Goal: Information Seeking & Learning: Learn about a topic

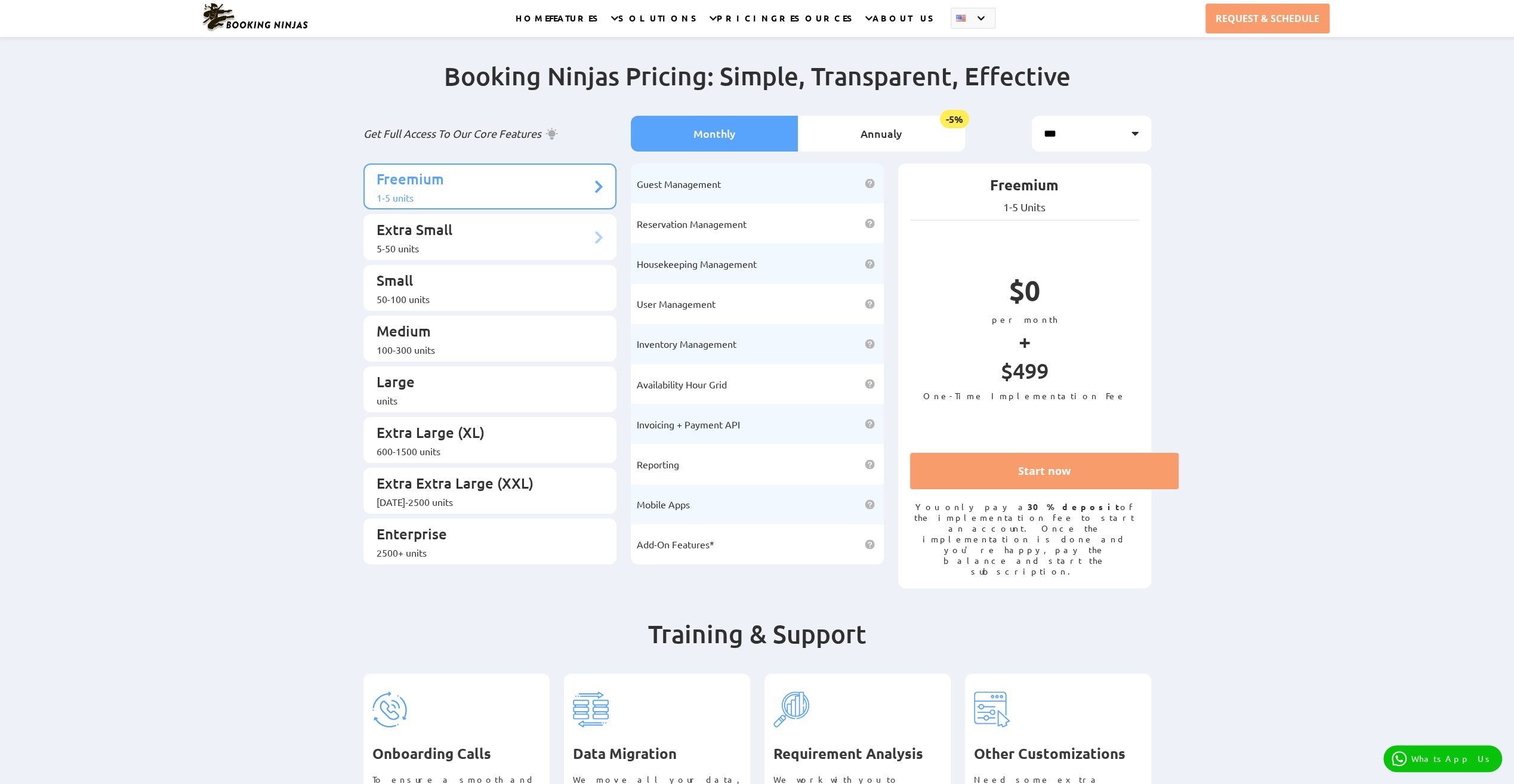
click at [439, 230] on p "Extra Small" at bounding box center [484, 231] width 215 height 22
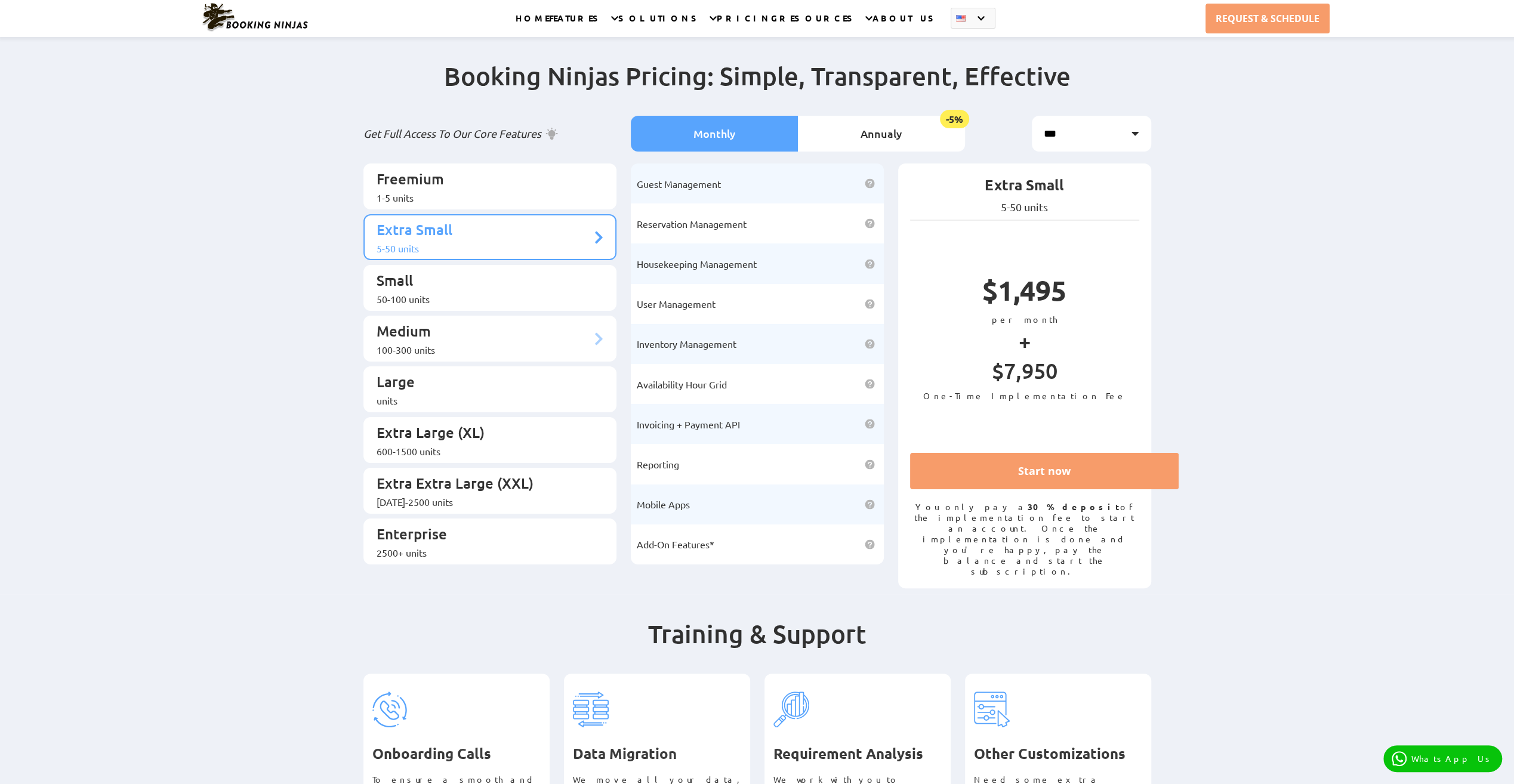
click at [456, 325] on p "Medium" at bounding box center [484, 333] width 215 height 22
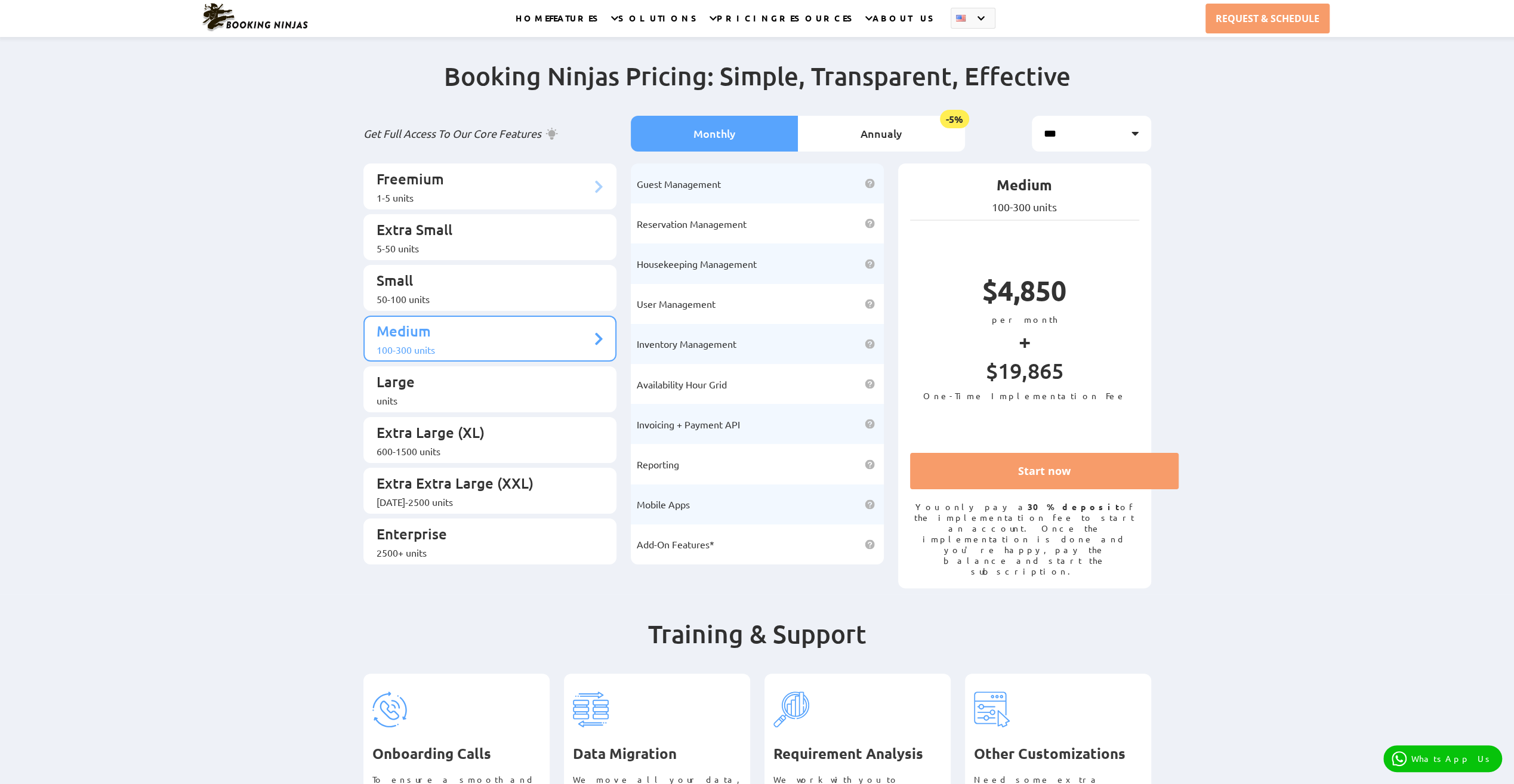
click at [490, 182] on p "Freemium" at bounding box center [484, 180] width 215 height 22
click at [877, 127] on li "Annualy -5%" at bounding box center [881, 134] width 167 height 36
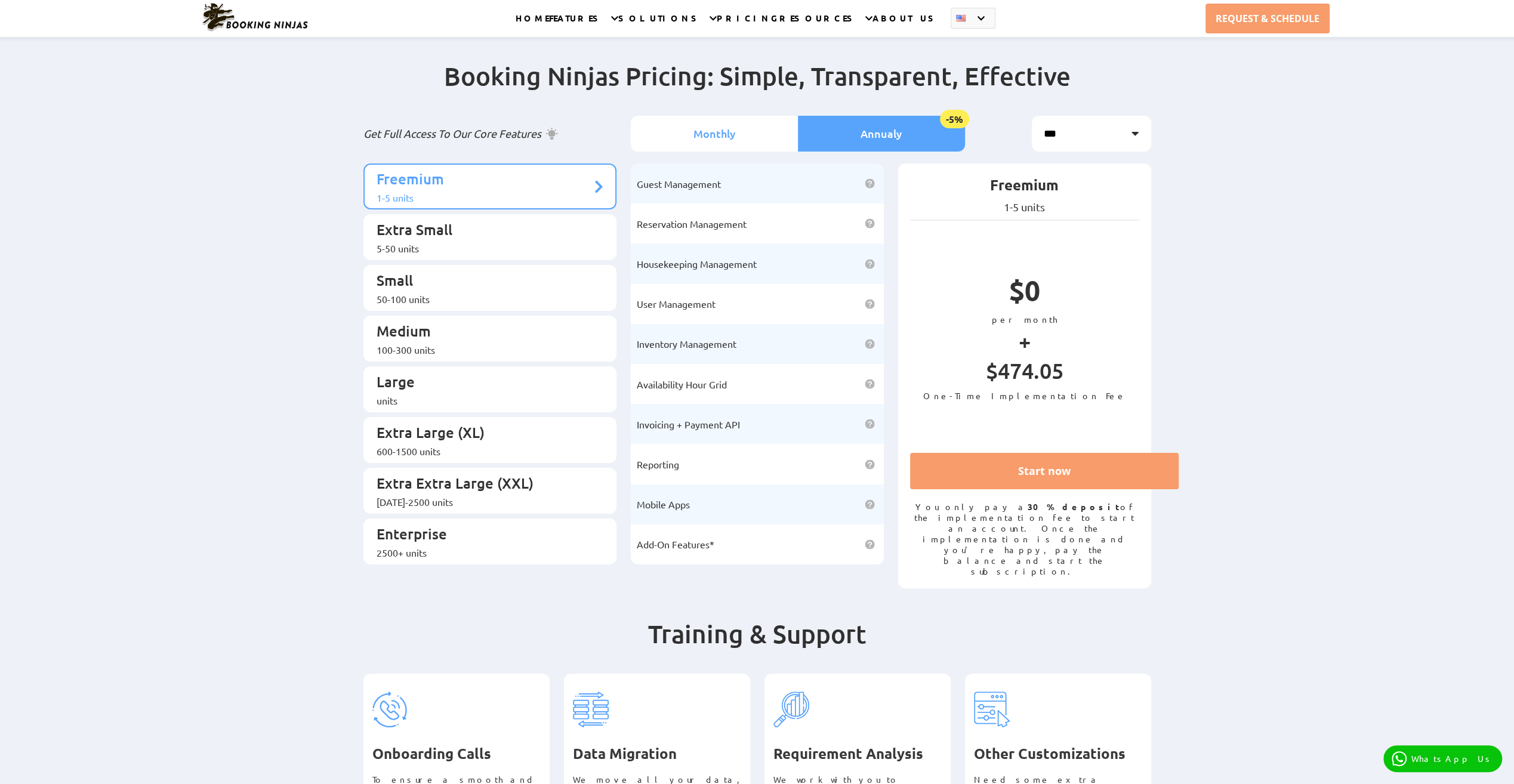
click at [715, 127] on li "Monthly" at bounding box center [714, 134] width 167 height 36
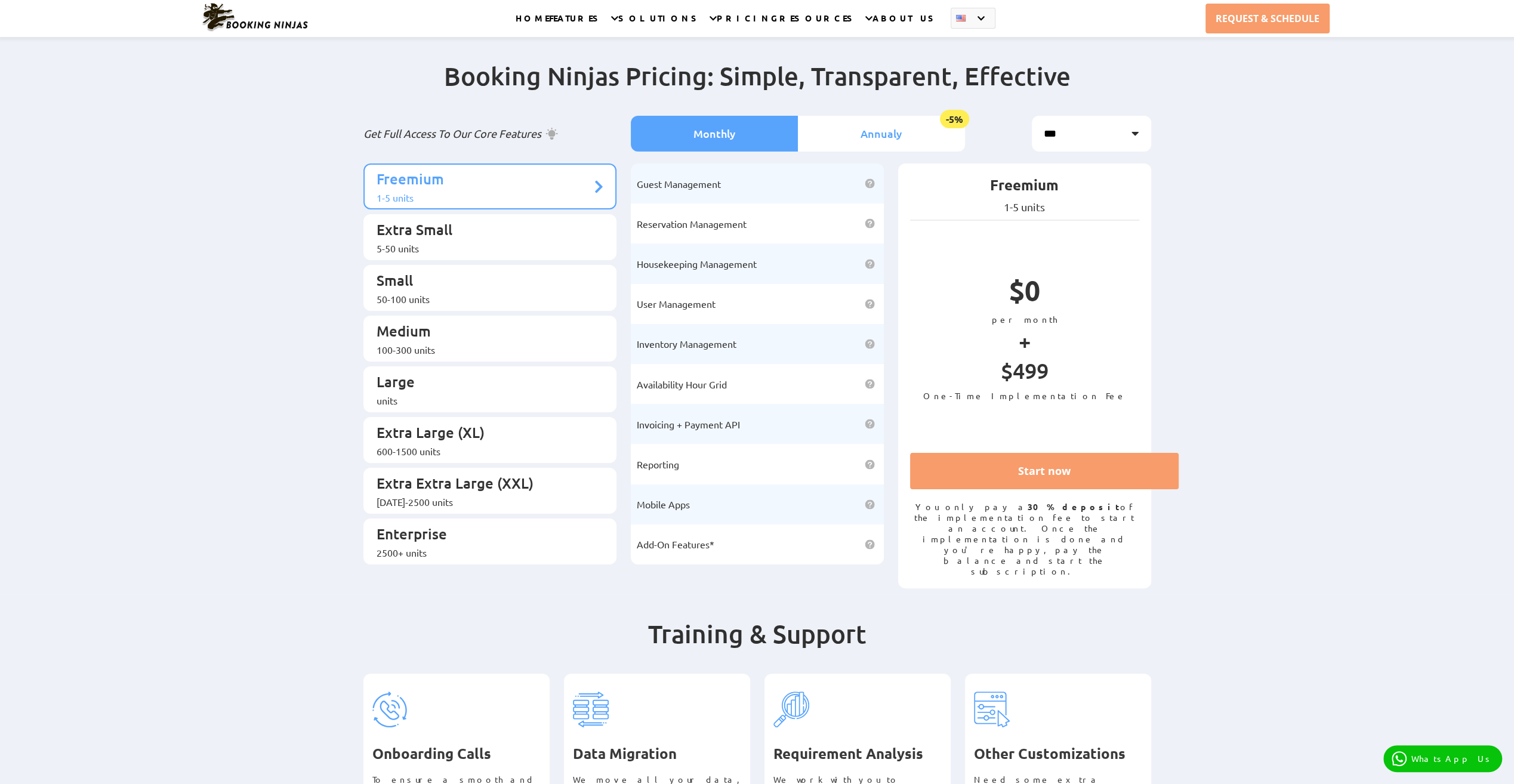
click at [883, 128] on li "Annualy -5%" at bounding box center [881, 134] width 167 height 36
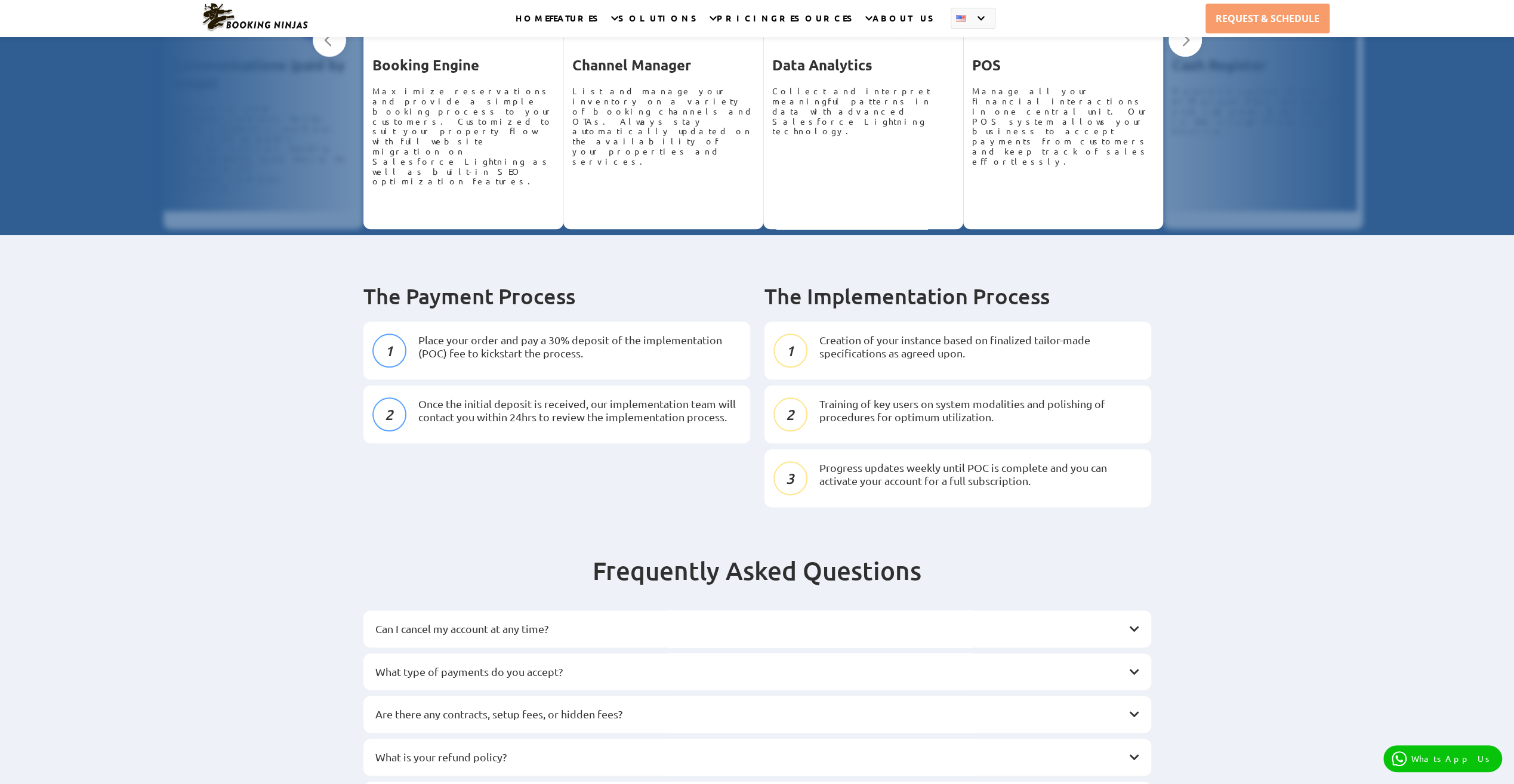
scroll to position [1253, 0]
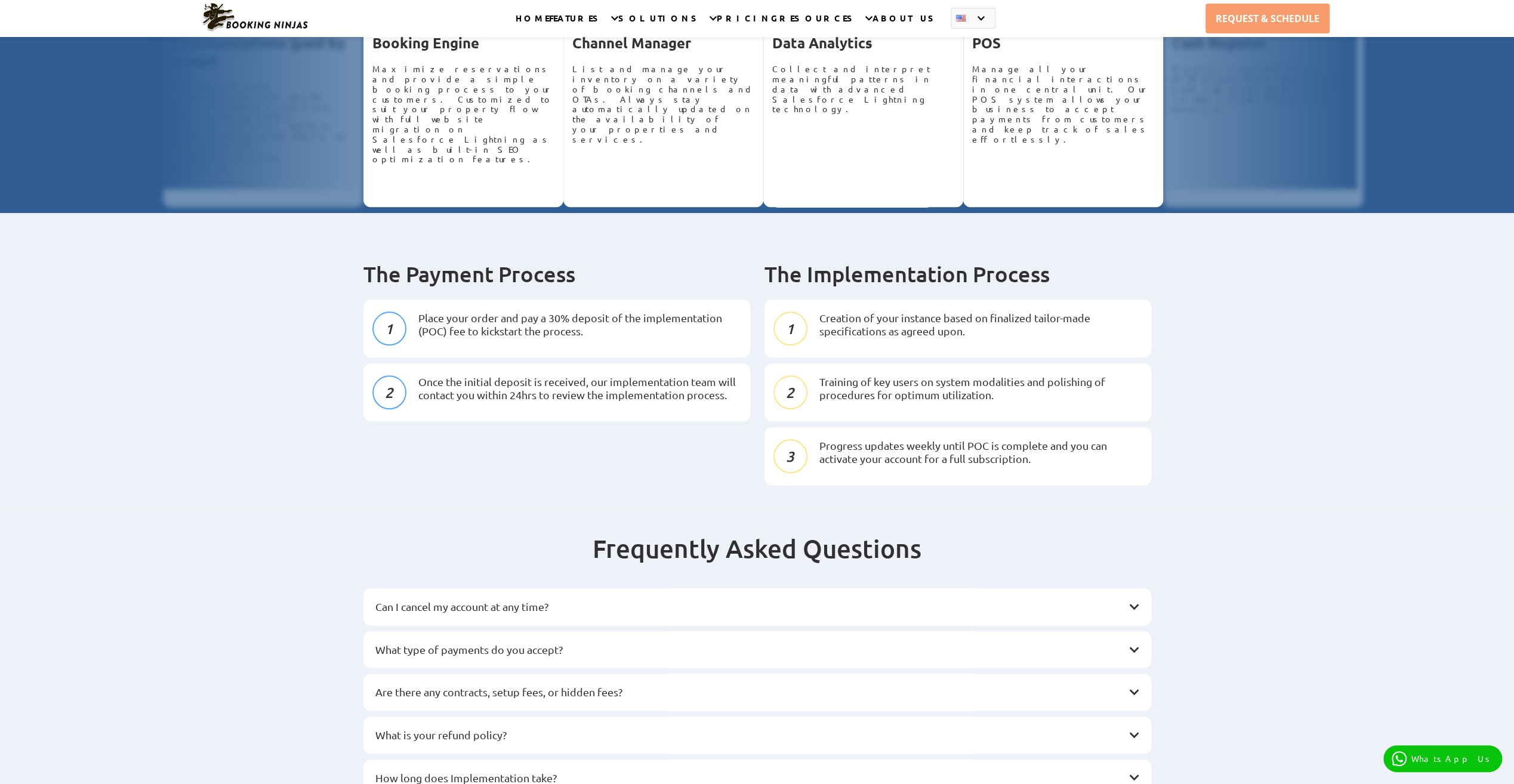
click at [450, 643] on h3 "What type of payments do you accept?" at bounding box center [752, 649] width 752 height 13
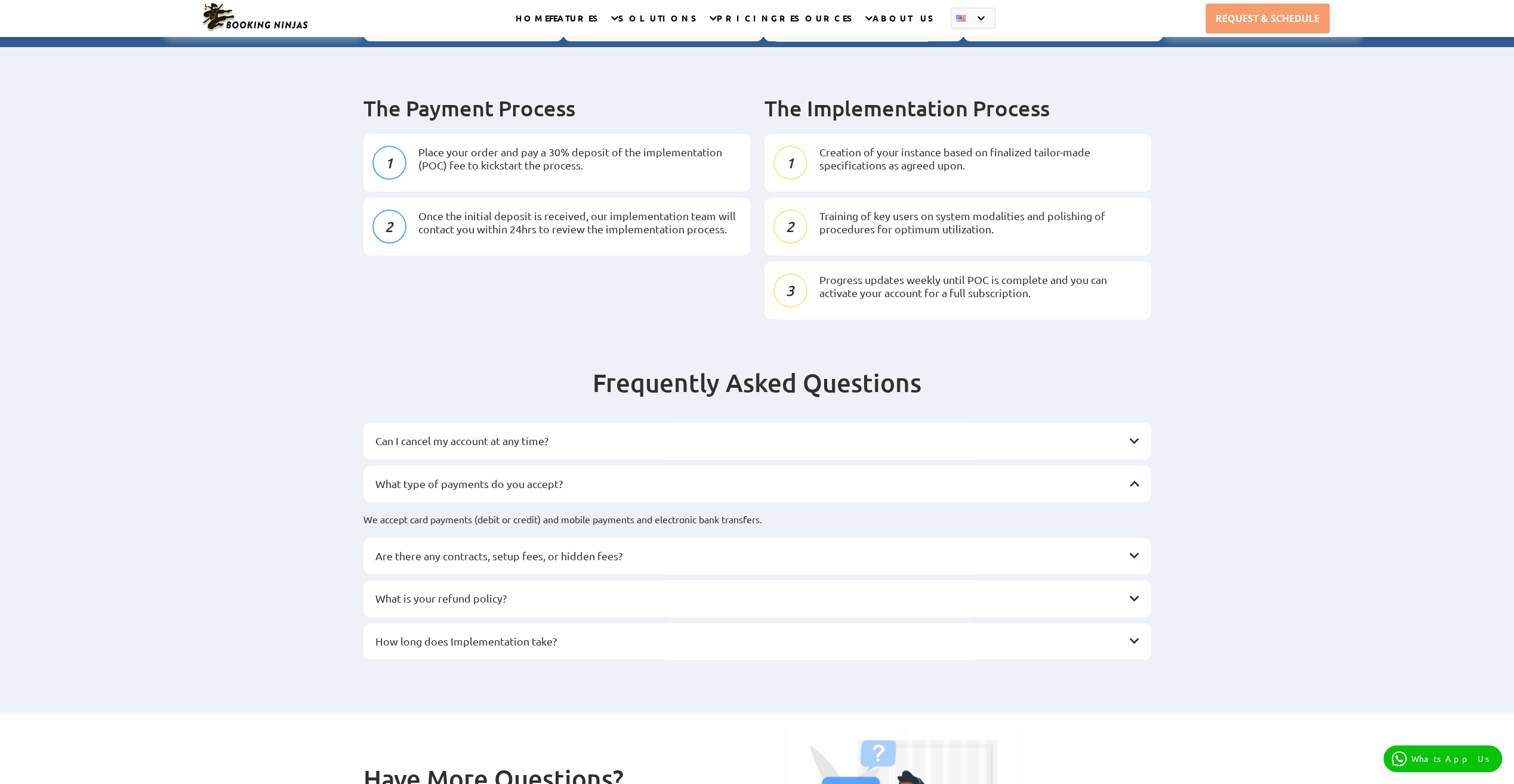
scroll to position [1432, 0]
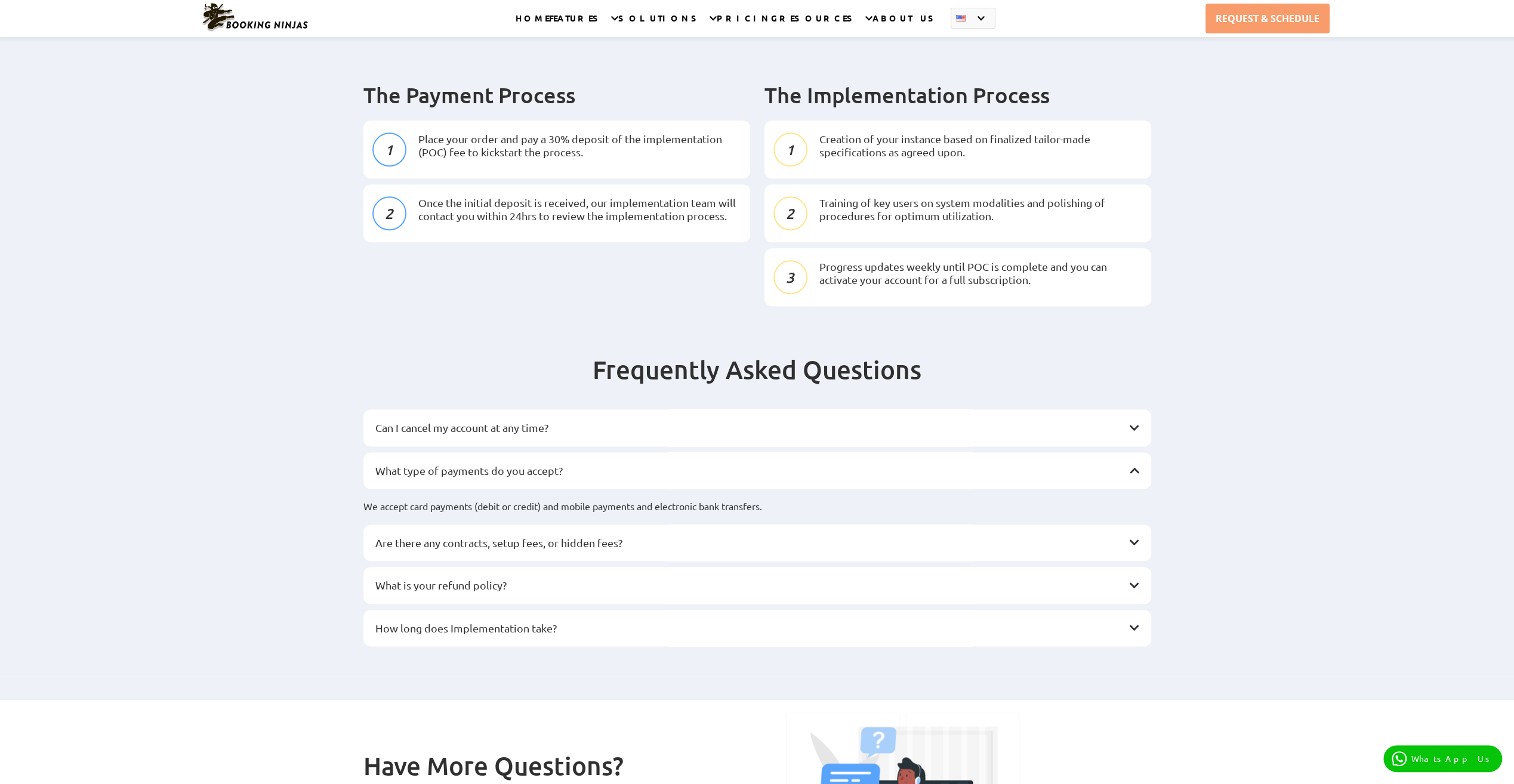
click at [534, 622] on h3 "How long does Implementation take?" at bounding box center [752, 629] width 752 height 13
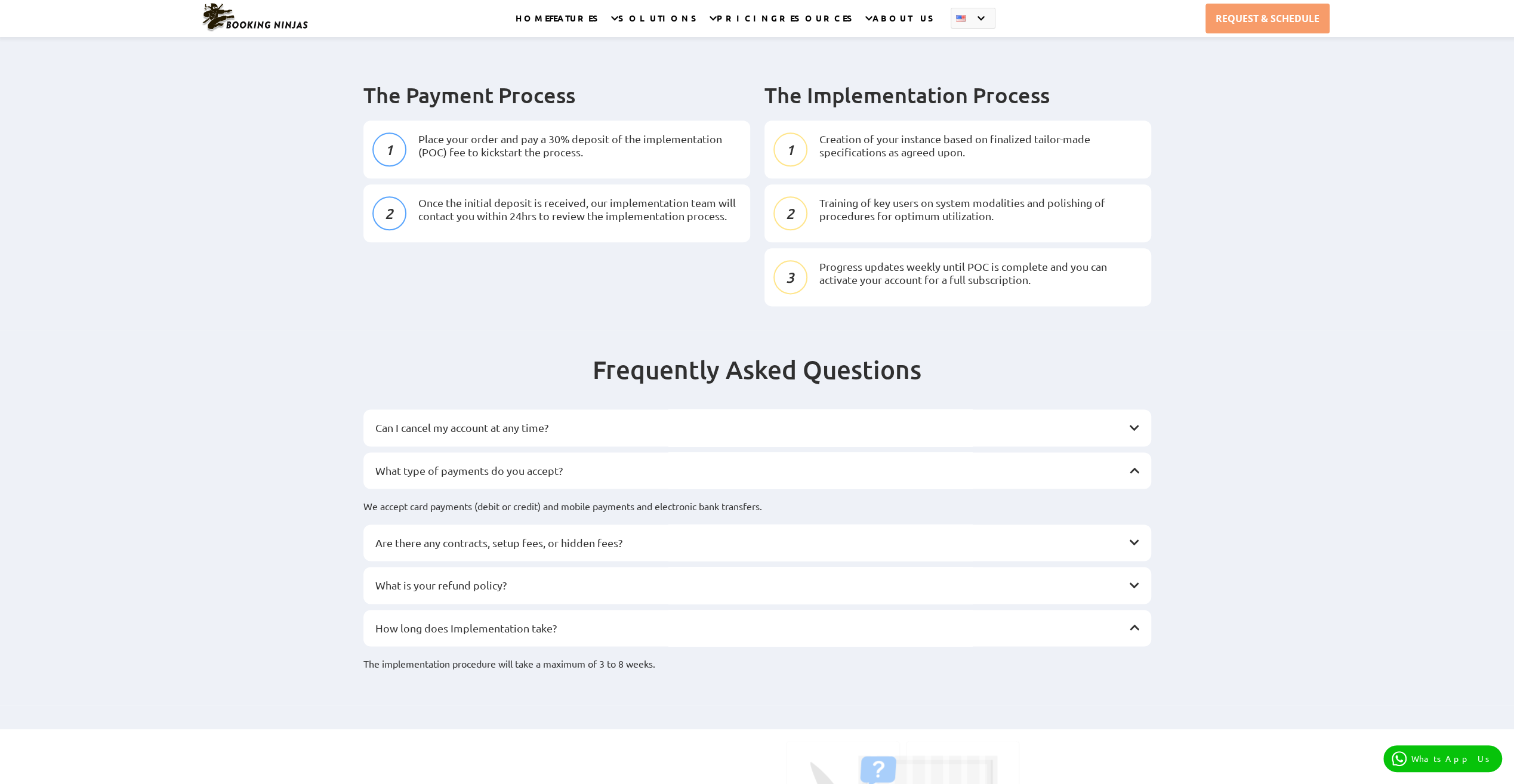
click at [538, 567] on div "What is your refund policy?" at bounding box center [757, 585] width 788 height 37
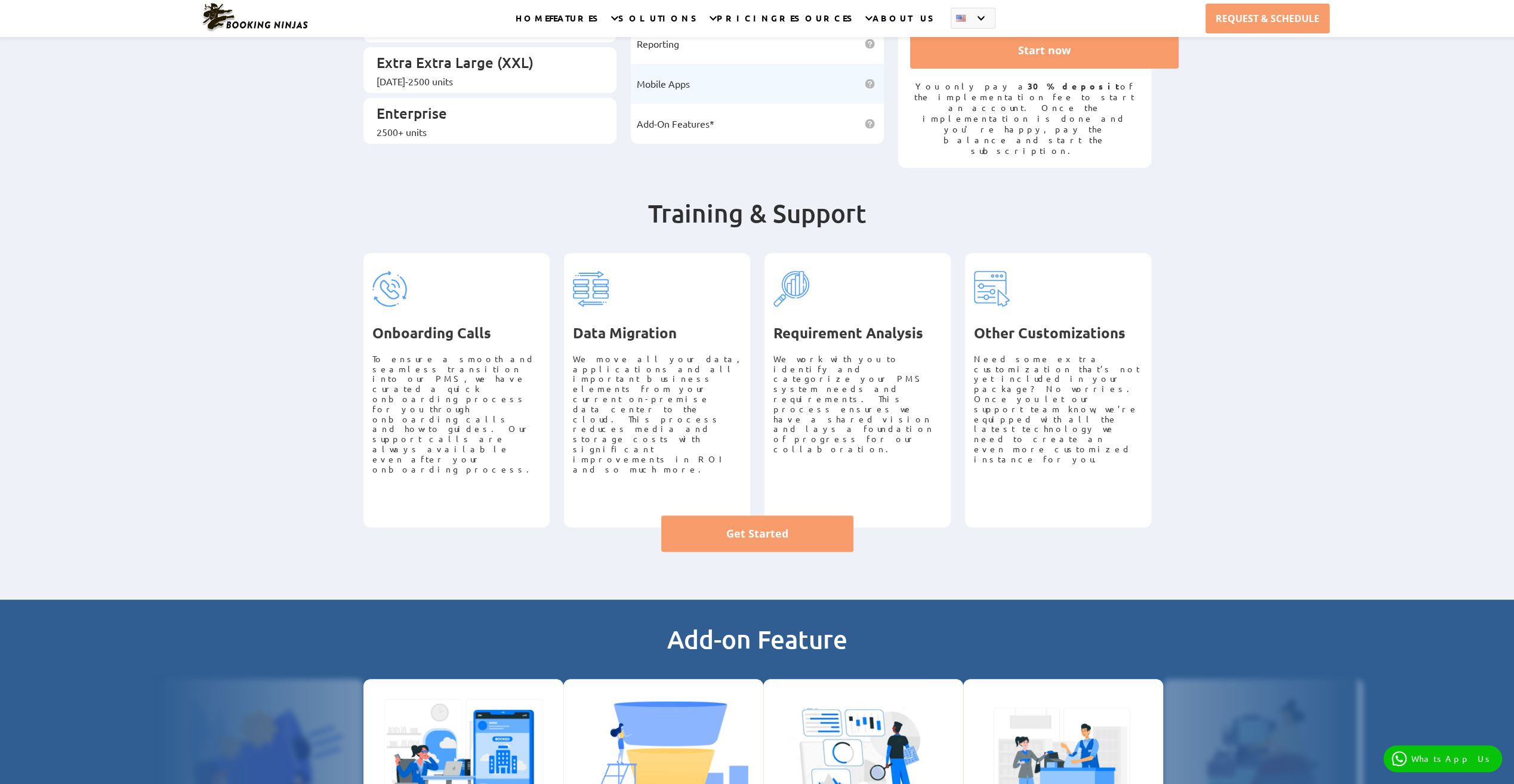
scroll to position [418, 0]
